Goal: Information Seeking & Learning: Learn about a topic

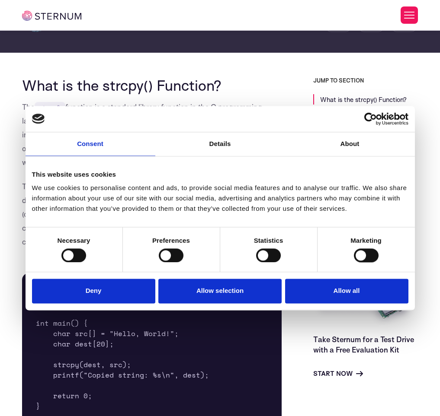
scroll to position [292, 0]
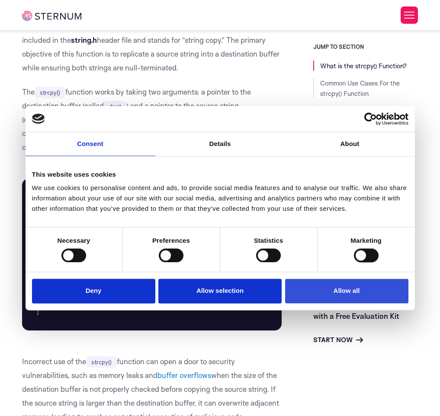
click at [332, 300] on button "Allow all" at bounding box center [346, 291] width 123 height 25
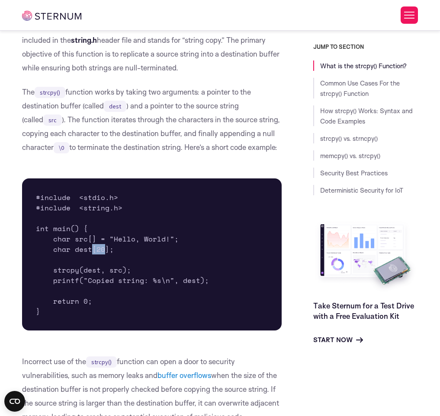
drag, startPoint x: 93, startPoint y: 265, endPoint x: 104, endPoint y: 267, distance: 11.5
click at [104, 267] on pre "#include <stdio.h> #include <string.h> int main() { char src[] = "Hello, World!…" at bounding box center [151, 255] width 259 height 152
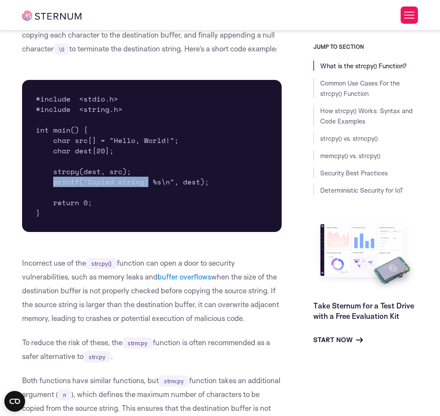
drag, startPoint x: 53, startPoint y: 195, endPoint x: 145, endPoint y: 199, distance: 91.7
click at [145, 199] on pre "#include <stdio.h> #include <string.h> int main() { char src[] = "Hello, World!…" at bounding box center [151, 156] width 259 height 152
drag, startPoint x: 153, startPoint y: 199, endPoint x: 160, endPoint y: 200, distance: 7.1
click at [160, 200] on pre "#include <stdio.h> #include <string.h> int main() { char src[] = "Hello, World!…" at bounding box center [151, 156] width 259 height 152
drag, startPoint x: 82, startPoint y: 186, endPoint x: 98, endPoint y: 187, distance: 16.5
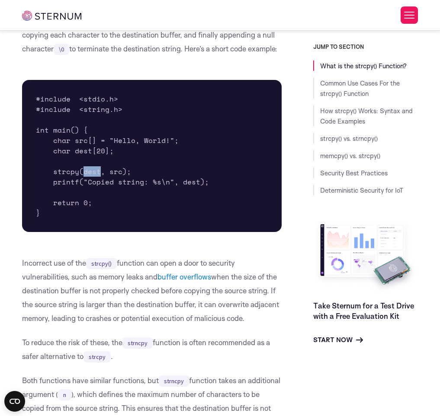
click at [98, 187] on pre "#include <stdio.h> #include <string.h> int main() { char src[] = "Hello, World!…" at bounding box center [151, 156] width 259 height 152
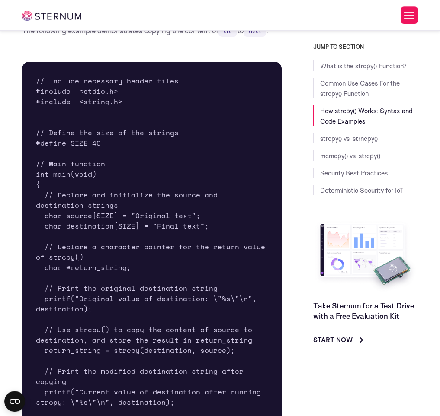
scroll to position [1327, 0]
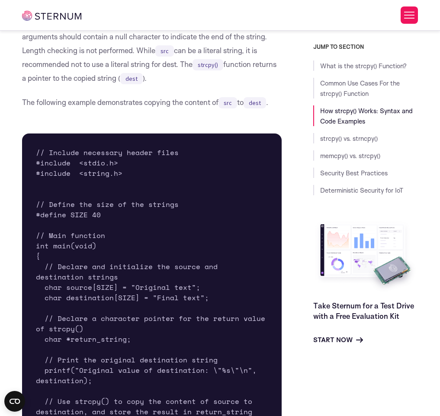
drag, startPoint x: 113, startPoint y: 205, endPoint x: 110, endPoint y: 193, distance: 11.8
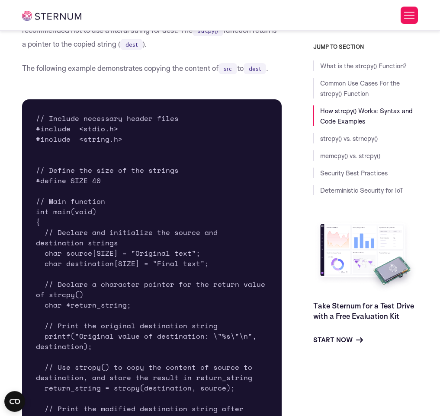
scroll to position [1377, 0]
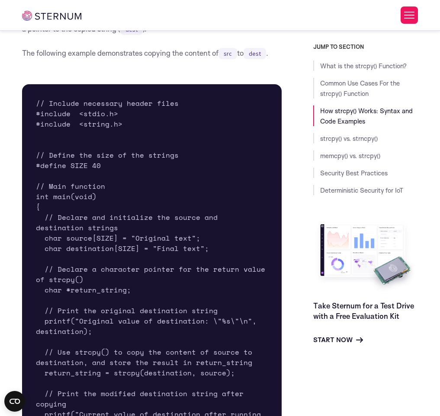
drag, startPoint x: 335, startPoint y: 189, endPoint x: 335, endPoint y: 116, distance: 72.7
click at [335, 189] on link "Deterministic Security for IoT" at bounding box center [361, 190] width 83 height 8
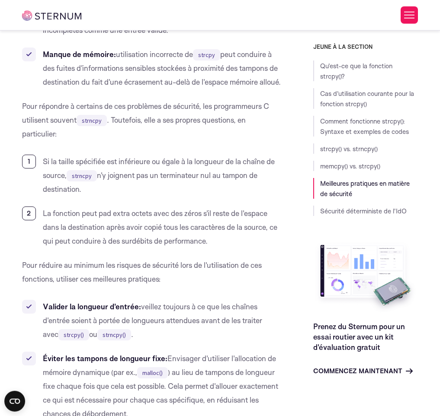
scroll to position [3151, 0]
drag, startPoint x: 109, startPoint y: 203, endPoint x: 128, endPoint y: 205, distance: 19.6
click at [128, 196] on li "Si la taille spécifiée est inférieure ou égale à la longueur de la chaîne de so…" at bounding box center [151, 175] width 259 height 42
click at [153, 196] on li "Si la taille spécifiée est inférieure ou égale à la longueur de la chaîne de so…" at bounding box center [151, 175] width 259 height 42
click at [202, 196] on li "Si la taille spécifiée est inférieure ou égale à la longueur de la chaîne de so…" at bounding box center [151, 175] width 259 height 42
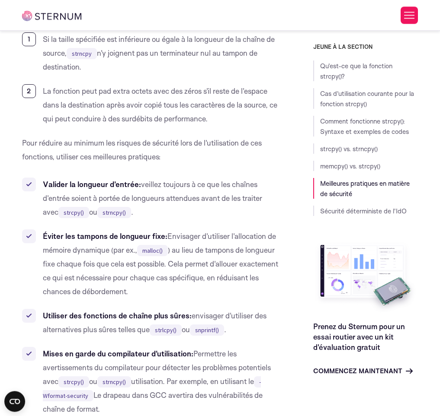
scroll to position [3299, 0]
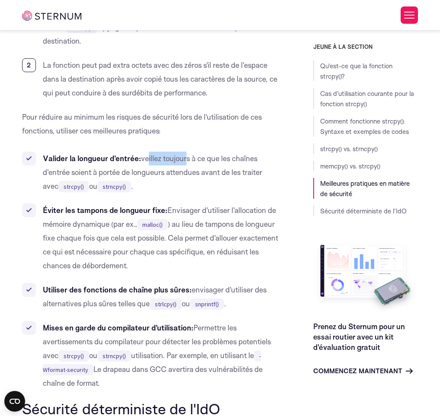
drag, startPoint x: 145, startPoint y: 188, endPoint x: 192, endPoint y: 185, distance: 46.8
click at [189, 185] on li "Valider la longueur d'entrée: veillez toujours à ce que les chaînes d'entrée so…" at bounding box center [151, 173] width 259 height 42
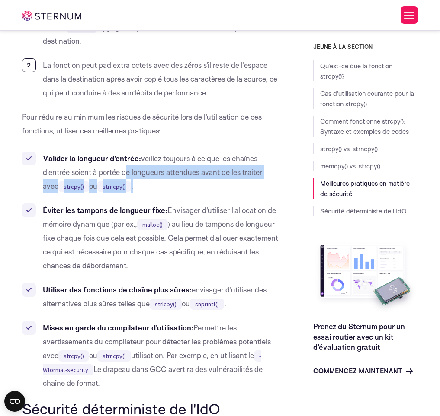
drag, startPoint x: 123, startPoint y: 198, endPoint x: 125, endPoint y: 212, distance: 14.3
click at [125, 193] on li "Valider la longueur d'entrée: veillez toujours à ce que les chaînes d'entrée so…" at bounding box center [151, 173] width 259 height 42
click at [134, 193] on li "Valider la longueur d'entrée: veillez toujours à ce que les chaînes d'entrée so…" at bounding box center [151, 173] width 259 height 42
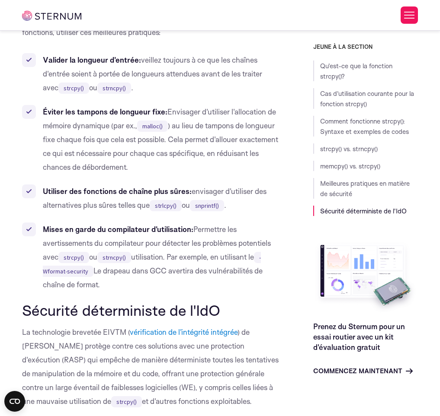
scroll to position [3447, 0]
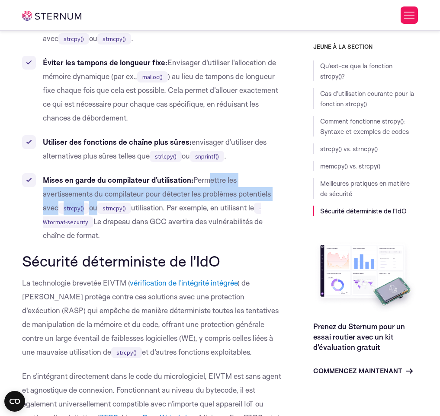
drag, startPoint x: 204, startPoint y: 212, endPoint x: 101, endPoint y: 230, distance: 104.8
click at [99, 235] on li "Mises en garde du compilateur d'utilisation: Permettre les avertissements du co…" at bounding box center [151, 207] width 259 height 69
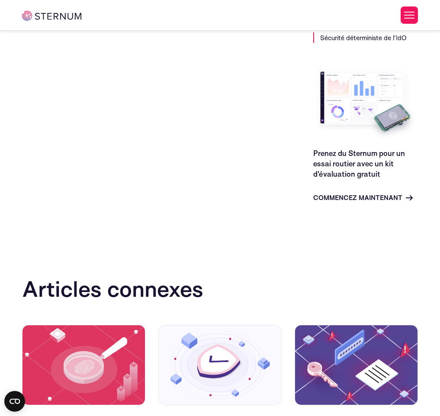
scroll to position [3842, 0]
